Goal: Information Seeking & Learning: Learn about a topic

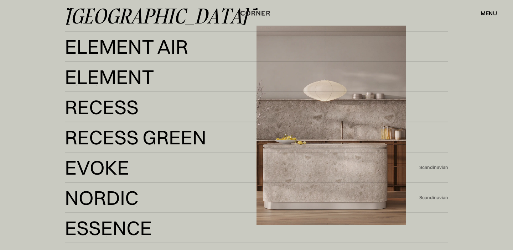
scroll to position [1323, 0]
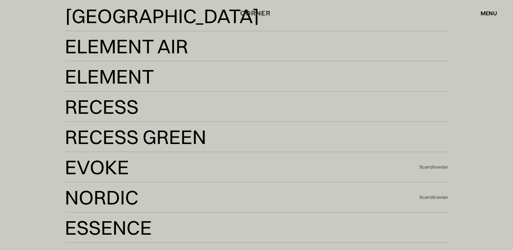
click at [96, 14] on div "Shop Kitchens Shop Kitchens How it works How it works Projects Projects Inspira…" at bounding box center [256, 13] width 513 height 12
click at [251, 14] on img "home" at bounding box center [253, 13] width 29 height 9
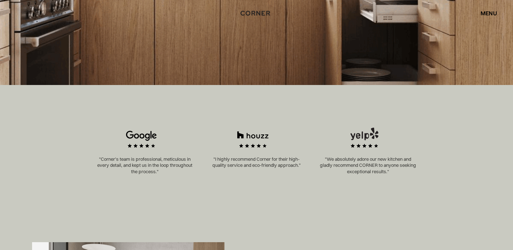
scroll to position [287, 0]
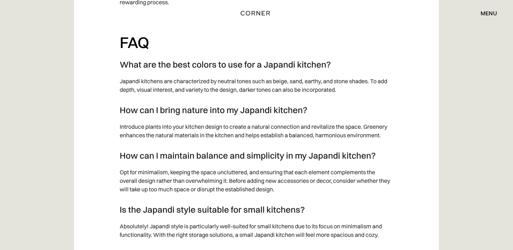
scroll to position [2874, 0]
